Goal: Check status

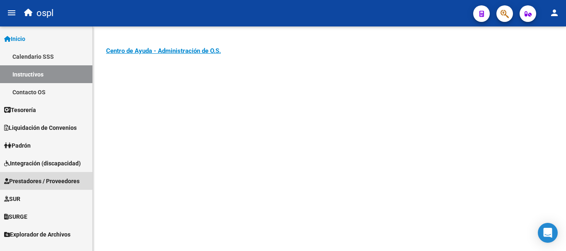
click at [36, 184] on span "Prestadores / Proveedores" at bounding box center [41, 181] width 75 height 9
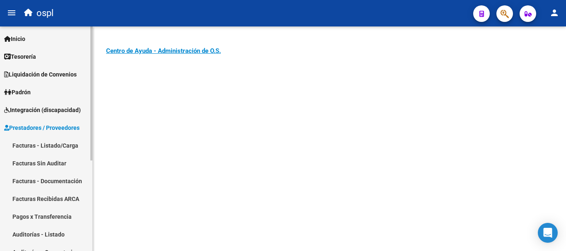
click at [40, 143] on link "Facturas - Listado/Carga" at bounding box center [46, 146] width 92 height 18
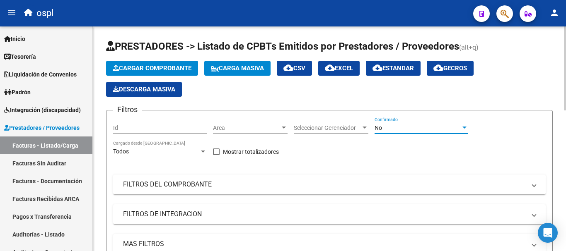
click at [425, 125] on div "No" at bounding box center [418, 128] width 86 height 7
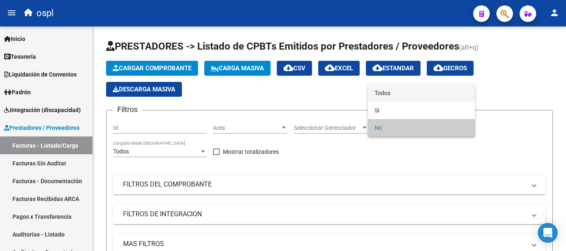
click at [390, 92] on span "Todos" at bounding box center [422, 93] width 94 height 17
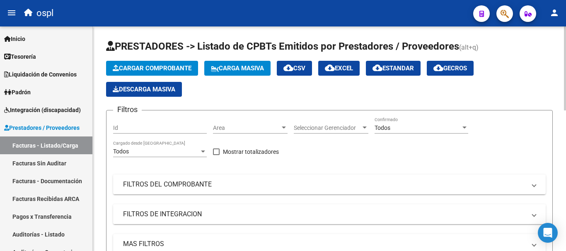
click at [176, 214] on mat-panel-title "FILTROS DE INTEGRACION" at bounding box center [324, 214] width 403 height 9
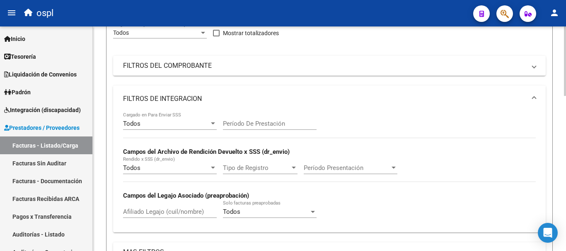
scroll to position [124, 0]
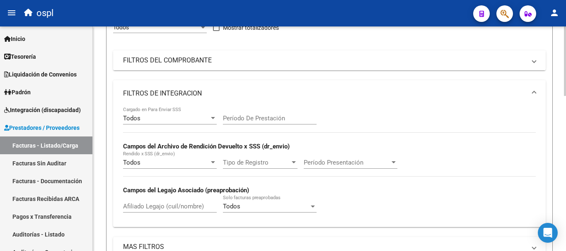
click at [151, 56] on mat-panel-title "FILTROS DEL COMPROBANTE" at bounding box center [324, 60] width 403 height 9
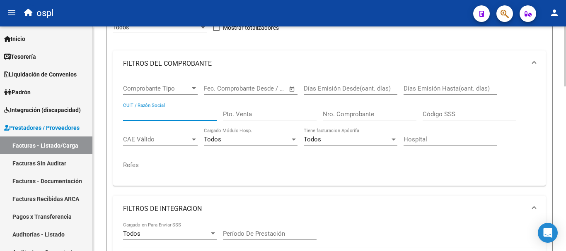
click at [144, 115] on input "CUIT / Razón Social" at bounding box center [170, 114] width 94 height 7
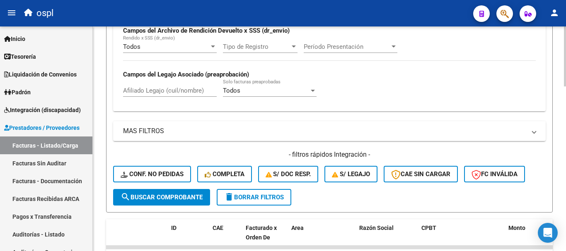
scroll to position [373, 0]
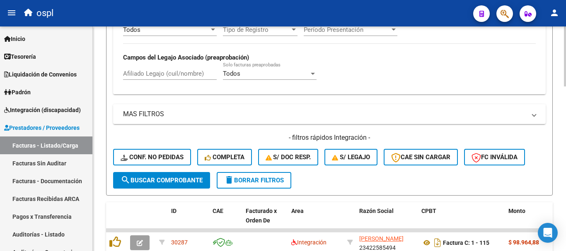
type input "[PERSON_NAME]"
click at [182, 182] on span "search Buscar Comprobante" at bounding box center [162, 180] width 82 height 7
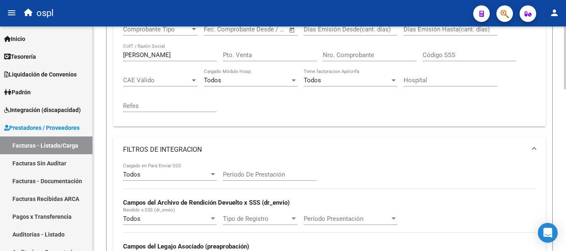
scroll to position [166, 0]
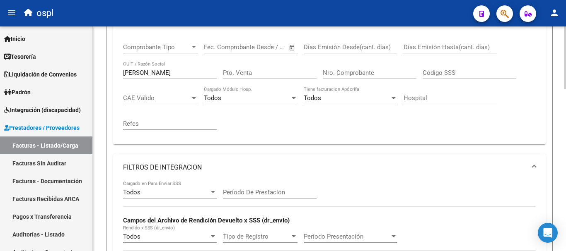
click at [357, 71] on input "Nro. Comprobante" at bounding box center [370, 72] width 94 height 7
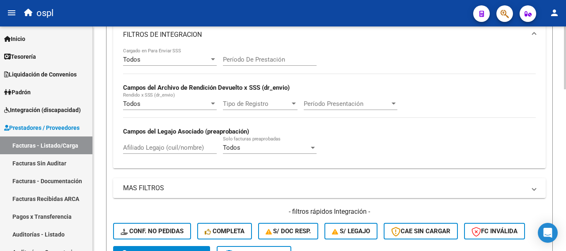
scroll to position [331, 0]
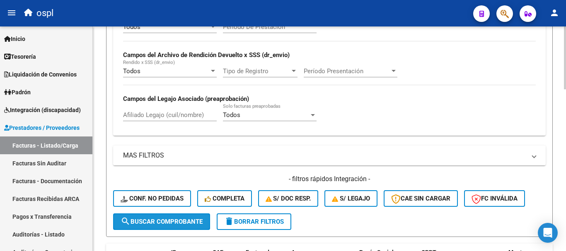
click at [189, 221] on span "search Buscar Comprobante" at bounding box center [162, 221] width 82 height 7
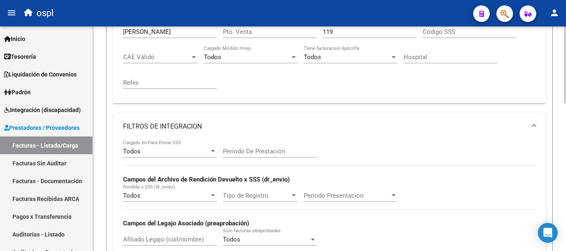
scroll to position [183, 0]
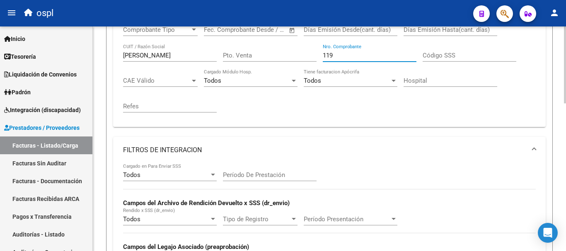
drag, startPoint x: 350, startPoint y: 55, endPoint x: 308, endPoint y: 55, distance: 41.4
click at [308, 55] on div "Comprobante Tipo Comprobante Tipo Fecha inicio – Fecha fin Fec. Comprobante Des…" at bounding box center [329, 69] width 413 height 102
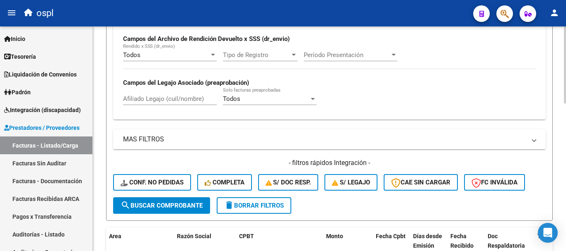
scroll to position [349, 0]
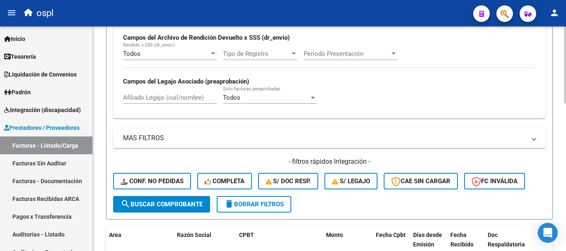
click at [171, 203] on span "search Buscar Comprobante" at bounding box center [162, 204] width 82 height 7
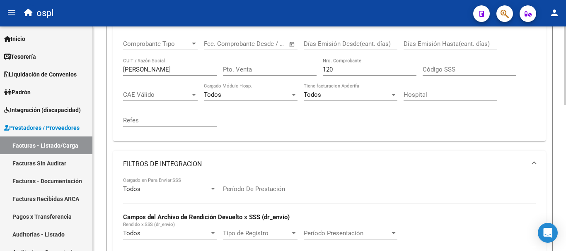
scroll to position [170, 0]
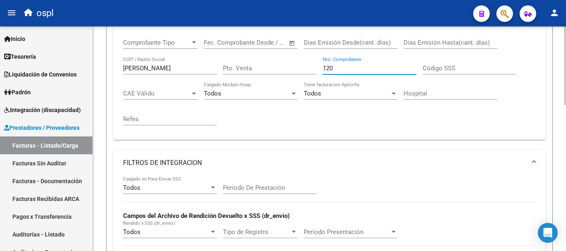
drag, startPoint x: 302, startPoint y: 60, endPoint x: 242, endPoint y: 46, distance: 61.6
click at [242, 46] on div "Comprobante Tipo Comprobante Tipo Fecha inicio – Fecha fin Fec. Comprobante Des…" at bounding box center [329, 82] width 413 height 102
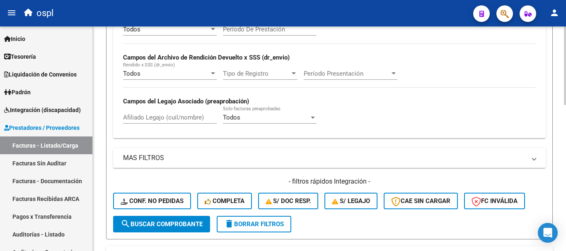
scroll to position [336, 0]
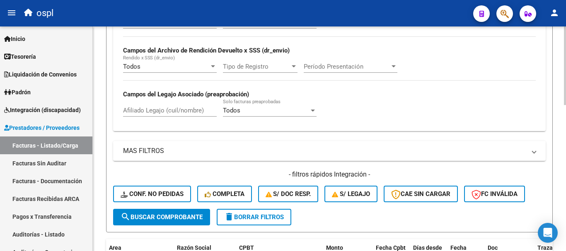
type input "119"
click at [176, 217] on span "search Buscar Comprobante" at bounding box center [162, 217] width 82 height 7
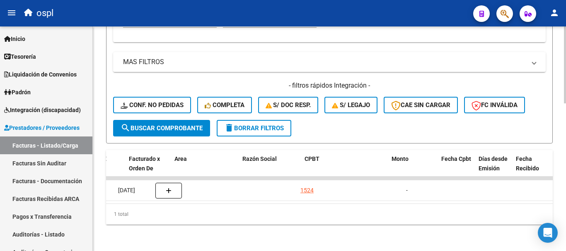
scroll to position [0, 0]
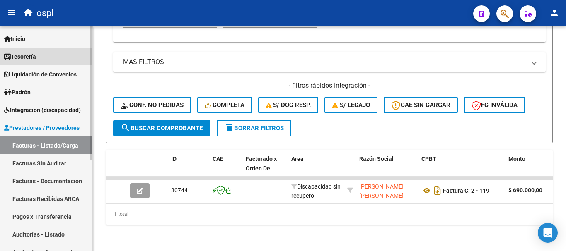
click at [25, 53] on span "Tesorería" at bounding box center [20, 56] width 32 height 9
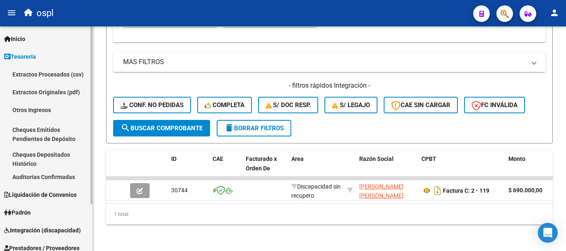
click at [51, 176] on link "Auditorías Confirmadas" at bounding box center [46, 177] width 92 height 18
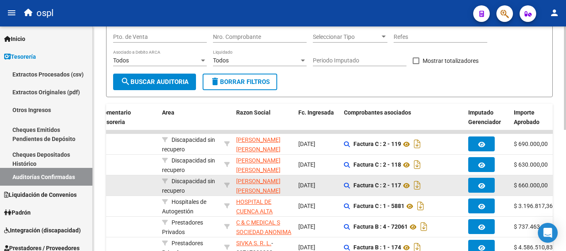
scroll to position [99, 0]
